Goal: Information Seeking & Learning: Learn about a topic

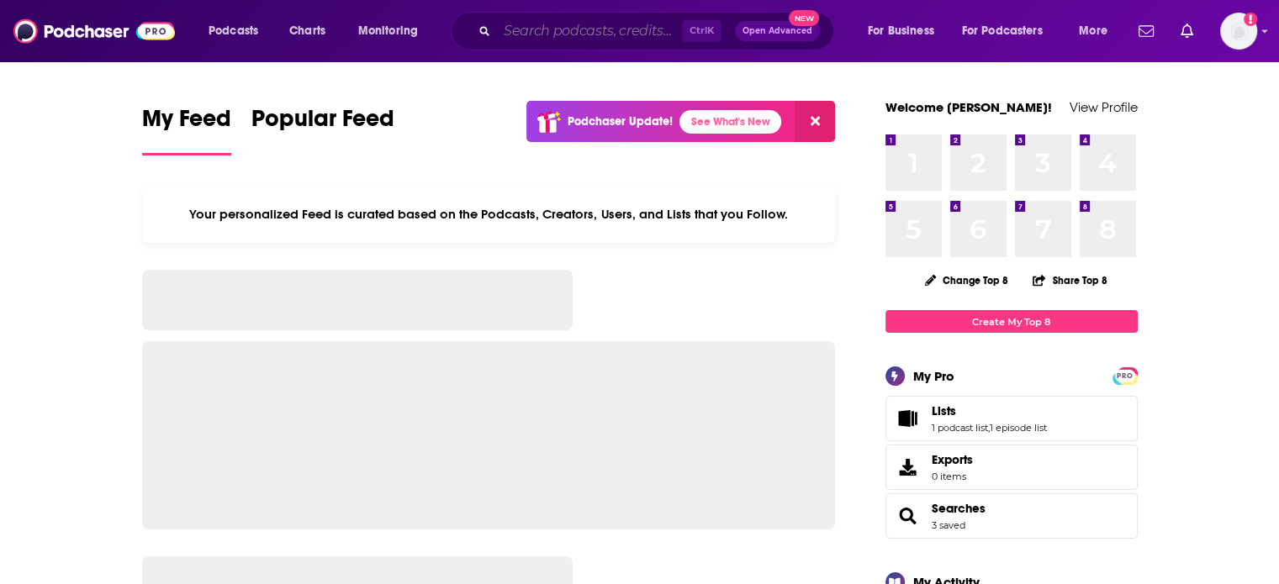
click at [582, 23] on input "Search podcasts, credits, & more..." at bounding box center [589, 31] width 185 height 27
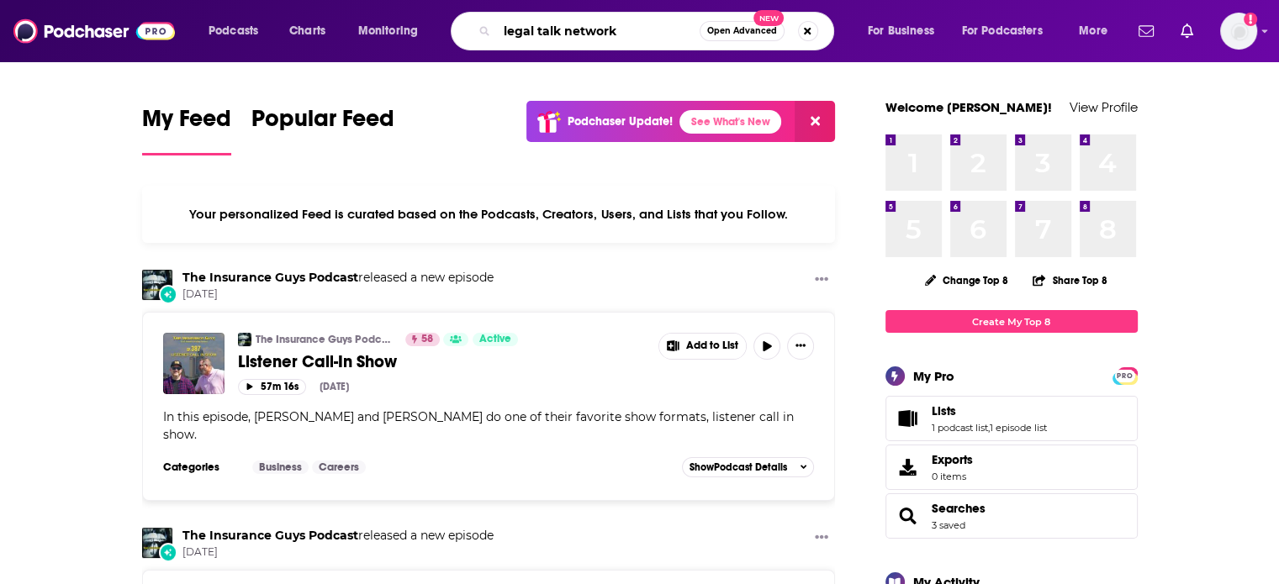
type input "legal talk network"
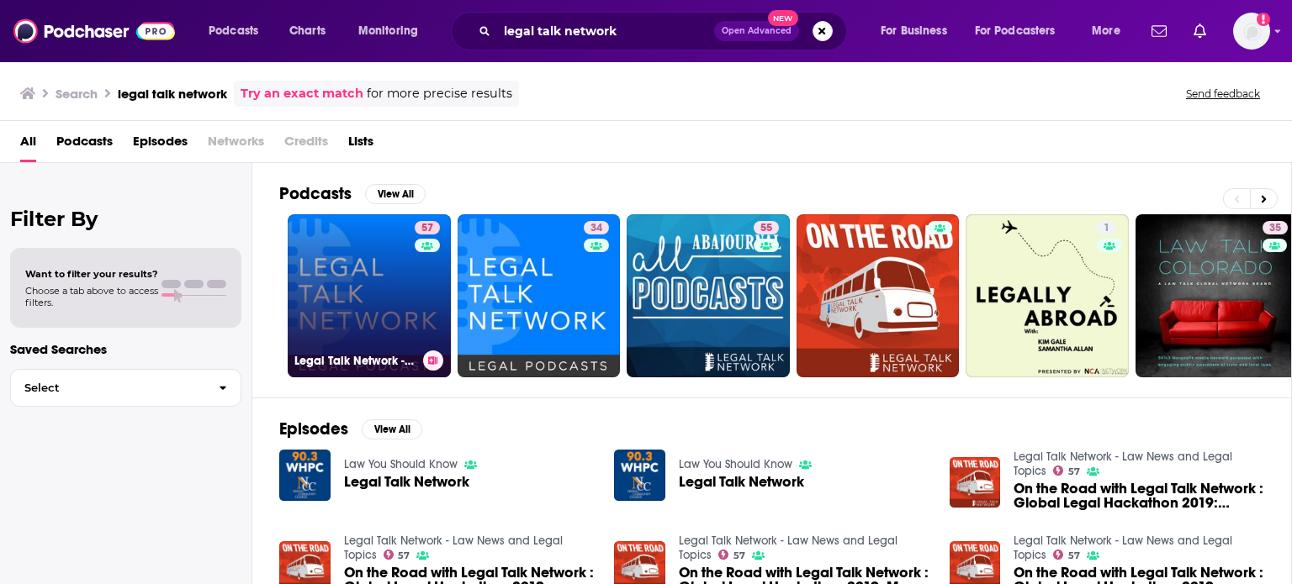
click at [346, 297] on link "57 Legal Talk Network - Law News and Legal Topics" at bounding box center [369, 295] width 163 height 163
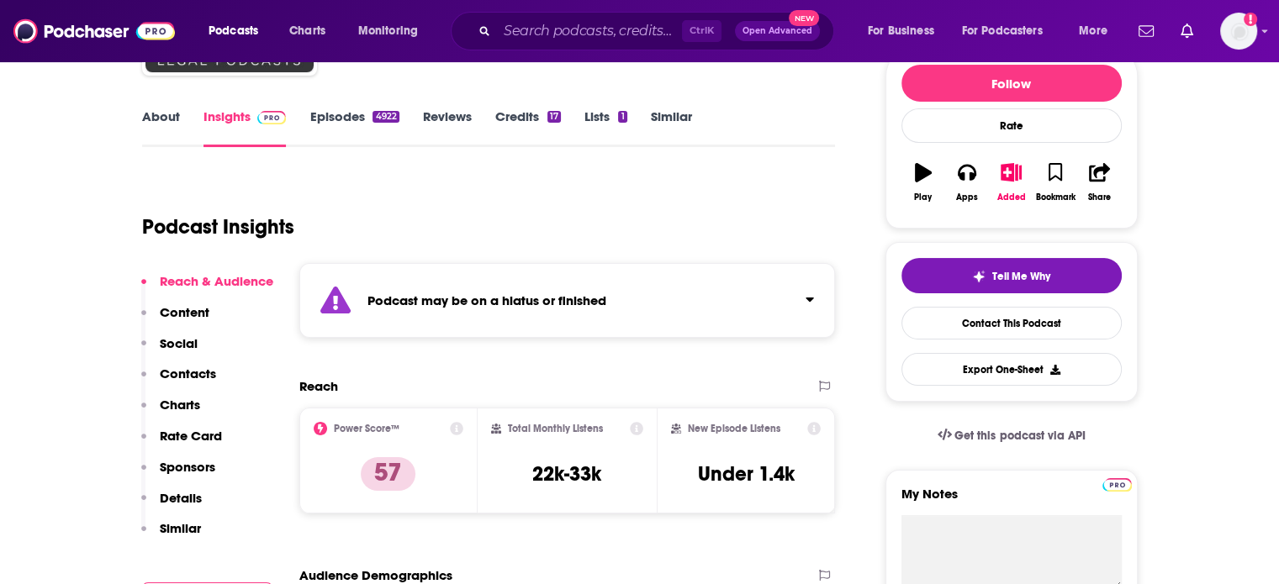
scroll to position [252, 0]
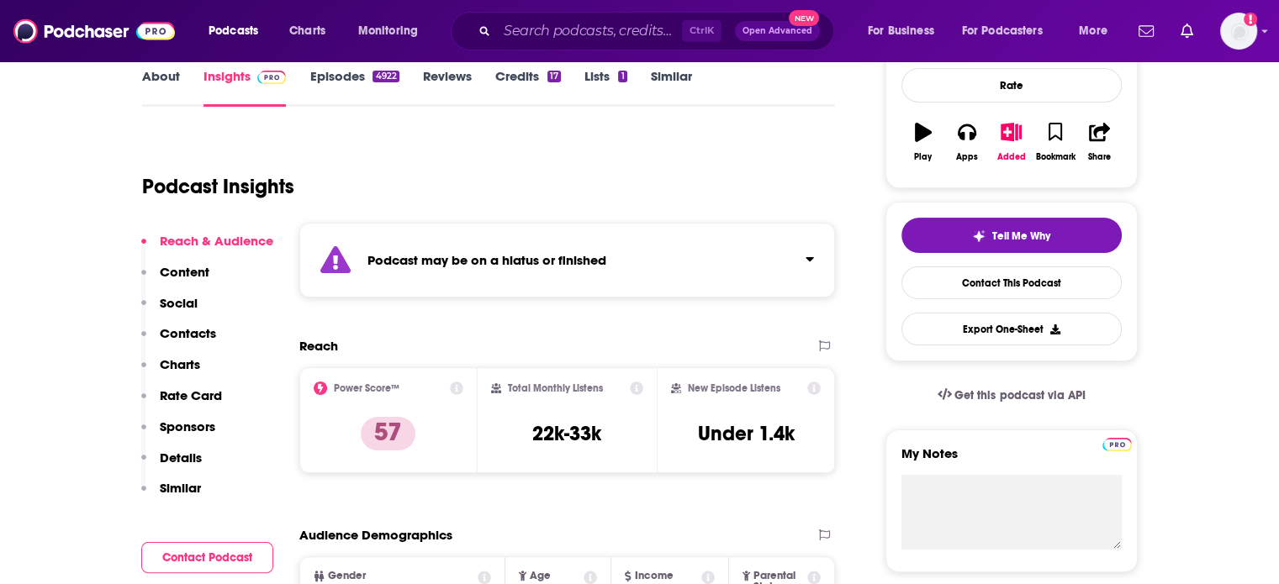
click at [342, 92] on link "Episodes 4922" at bounding box center [353, 87] width 89 height 39
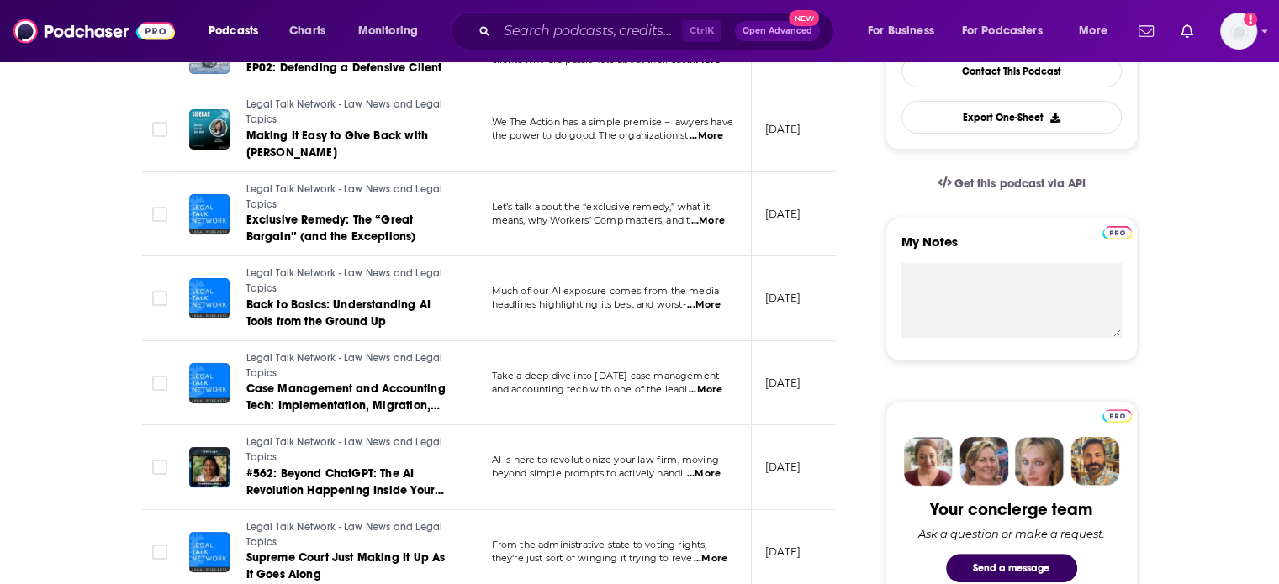
scroll to position [505, 0]
